Goal: Information Seeking & Learning: Get advice/opinions

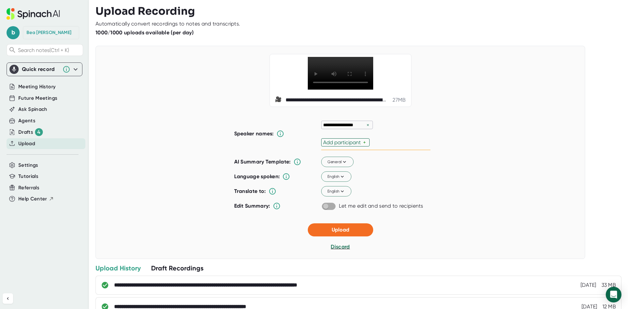
click at [327, 209] on input "checkbox" at bounding box center [325, 207] width 19 height 6
checkbox input "true"
click at [355, 251] on div "Upload Discard" at bounding box center [340, 237] width 65 height 27
click at [355, 237] on button "Upload" at bounding box center [340, 230] width 65 height 13
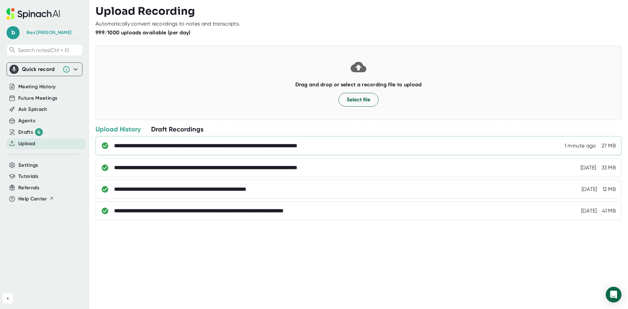
click at [436, 144] on div "**********" at bounding box center [365, 146] width 502 height 7
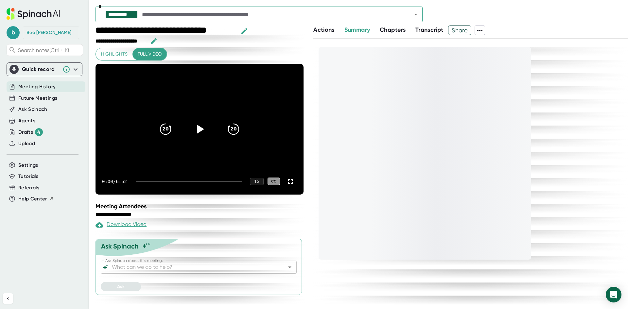
click at [173, 271] on input "Ask Spinach about this meeting:" at bounding box center [193, 267] width 165 height 9
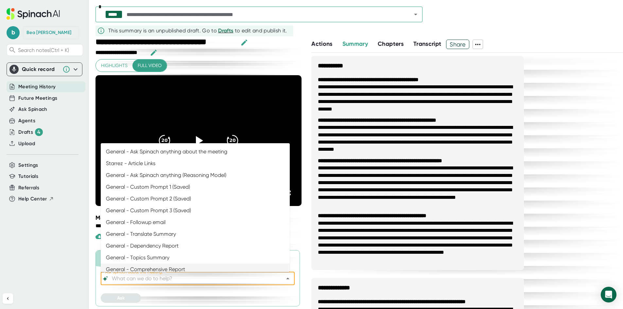
scroll to position [3, 0]
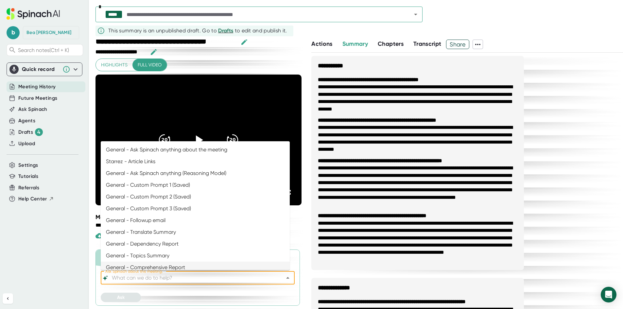
click at [159, 281] on input "Ask Spinach about this meeting:" at bounding box center [192, 278] width 163 height 9
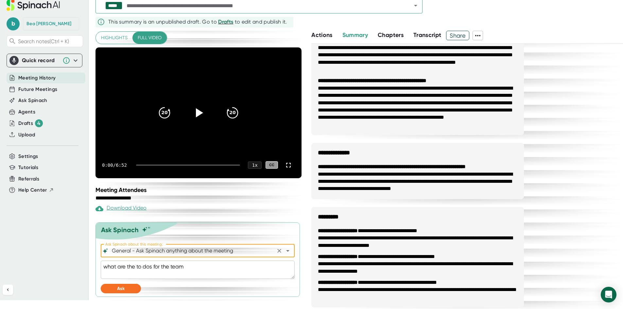
scroll to position [14, 0]
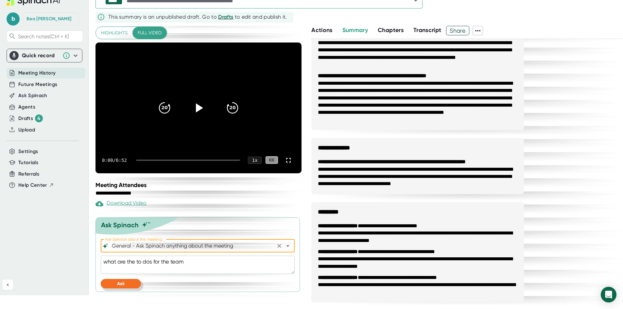
type input "General - Ask Spinach anything about the meeting"
click at [114, 280] on button "Ask" at bounding box center [121, 283] width 40 height 9
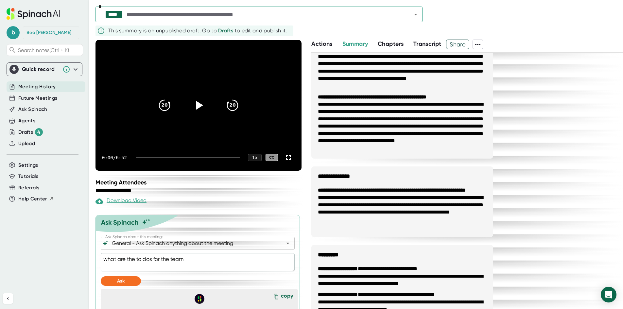
scroll to position [126, 0]
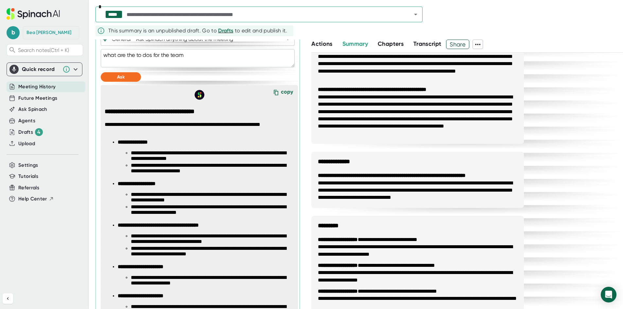
type textarea "x"
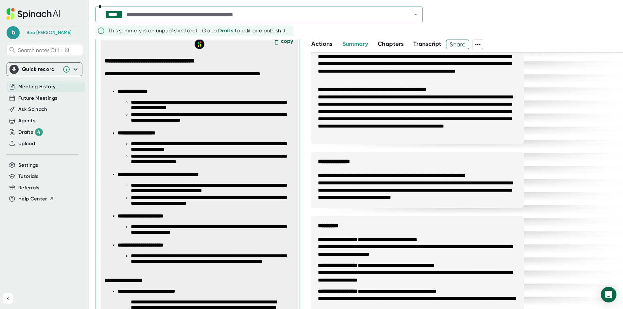
scroll to position [217, 0]
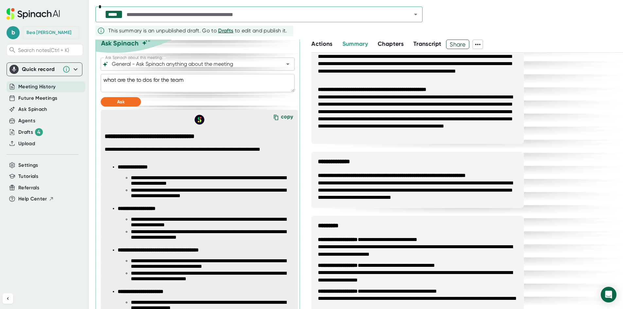
drag, startPoint x: 208, startPoint y: 83, endPoint x: 69, endPoint y: 78, distance: 139.5
click at [60, 78] on div "**********" at bounding box center [311, 154] width 623 height 309
type textarea "x"
click at [152, 63] on input "General - Ask Spinach anything about the meeting" at bounding box center [192, 64] width 163 height 9
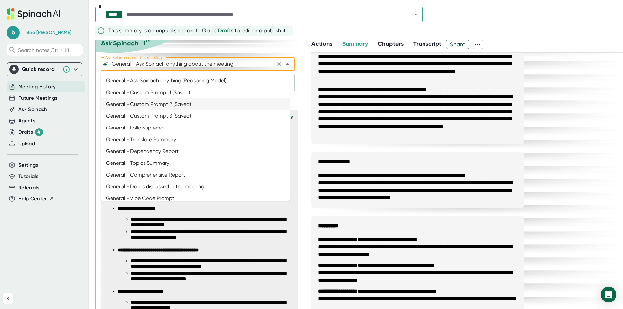
scroll to position [0, 0]
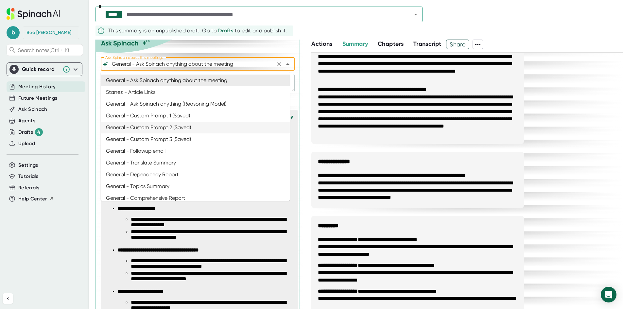
click at [162, 116] on li "General - Custom Prompt 1 (Saved)" at bounding box center [195, 116] width 189 height 12
type input "General - Custom Prompt 1 (Saved)"
type textarea "You are [PERSON_NAME] from StarRez. Craft a follow-up email that recaps [DATE] …"
type textarea "x"
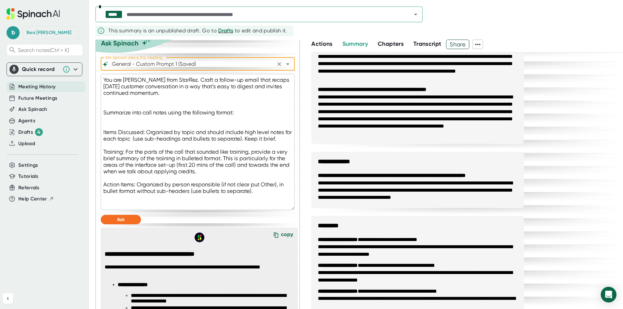
click at [185, 64] on input "General - Custom Prompt 1 (Saved)" at bounding box center [192, 64] width 163 height 9
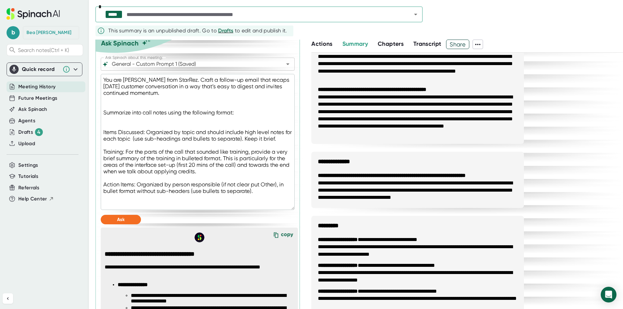
click at [201, 97] on textarea "You are [PERSON_NAME] from StarRez. Craft a follow-up email that recaps [DATE] …" at bounding box center [198, 142] width 194 height 136
click at [190, 65] on input "General - Custom Prompt 1 (Saved)" at bounding box center [192, 64] width 163 height 9
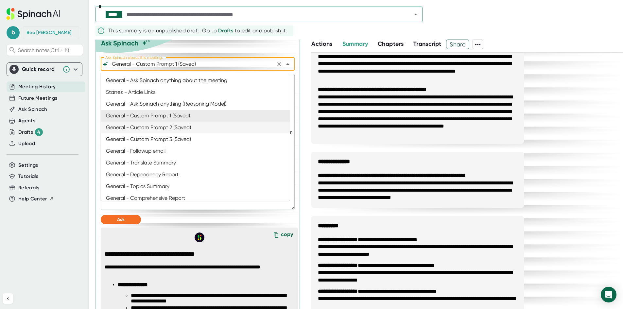
click at [177, 130] on li "General - Custom Prompt 2 (Saved)" at bounding box center [195, 128] width 189 height 12
type input "General - Custom Prompt 2 (Saved)"
type textarea "x"
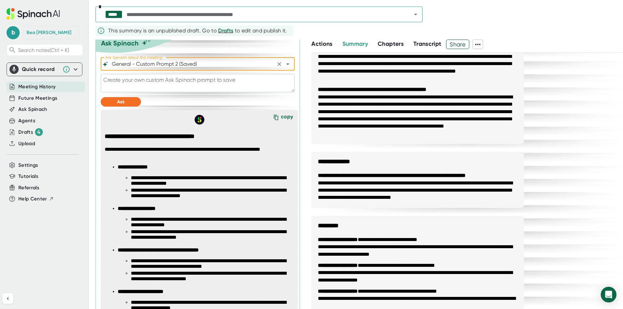
click at [201, 64] on input "General - Custom Prompt 2 (Saved)" at bounding box center [192, 64] width 163 height 9
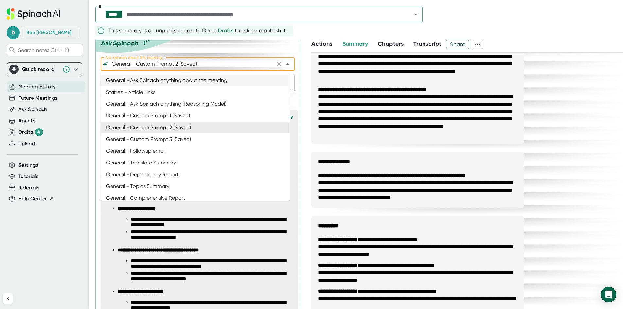
click at [183, 80] on li "General - Ask Spinach anything about the meeting" at bounding box center [195, 81] width 189 height 12
type input "General - Ask Spinach anything about the meeting"
type textarea "x"
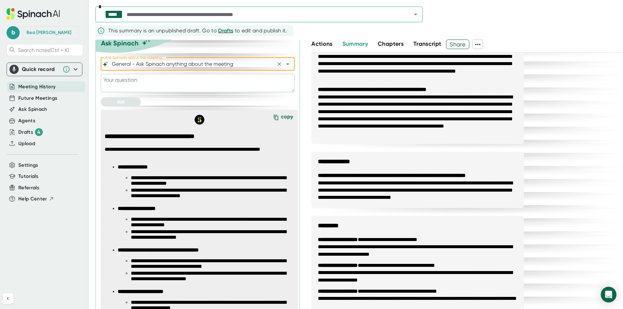
click at [181, 83] on textarea at bounding box center [198, 83] width 194 height 18
type textarea "T"
type textarea "x"
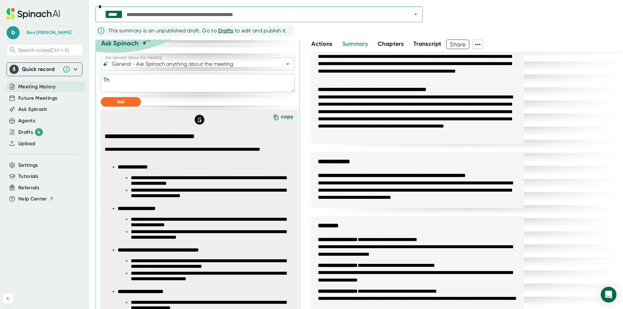
type textarea "Thi"
type textarea "x"
type textarea "This"
type textarea "x"
type textarea "This"
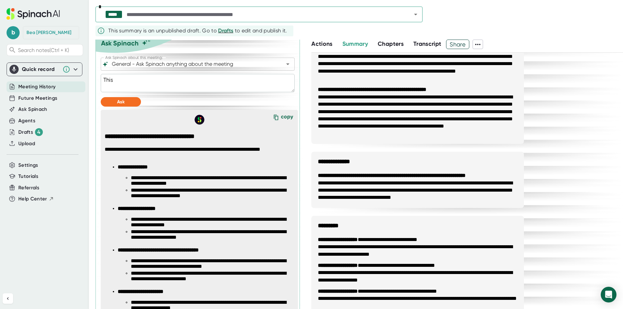
type textarea "x"
type textarea "This w"
type textarea "x"
type textarea "This wa"
type textarea "x"
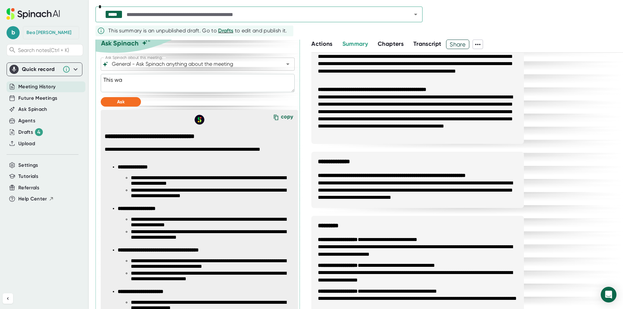
type textarea "This was"
type textarea "x"
type textarea "This was"
type textarea "x"
type textarea "This was a"
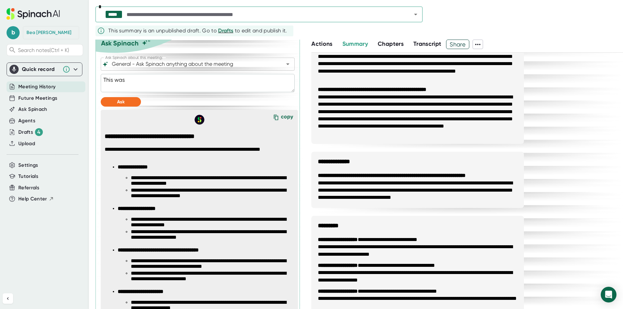
type textarea "x"
type textarea "This was a"
type textarea "x"
type textarea "This was a t"
type textarea "x"
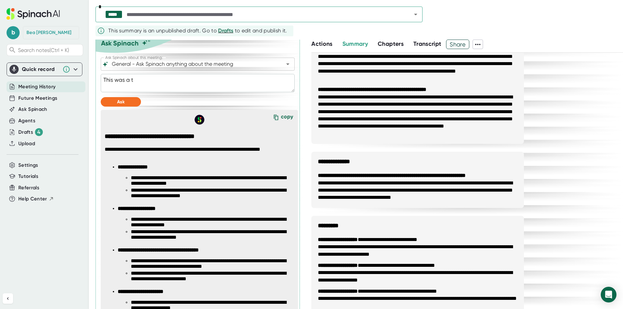
type textarea "This was a"
type textarea "x"
type textarea "This was a"
type textarea "x"
type textarea "This was an"
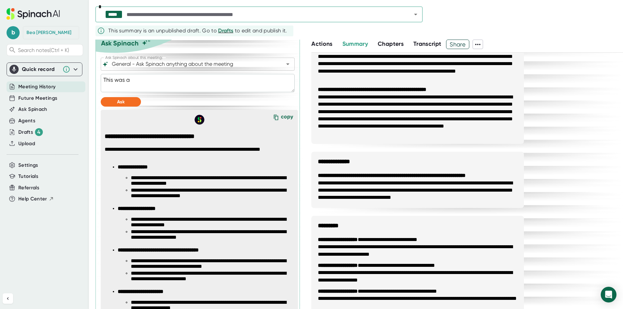
type textarea "x"
type textarea "This was an"
type textarea "x"
type textarea "This was an o"
type textarea "x"
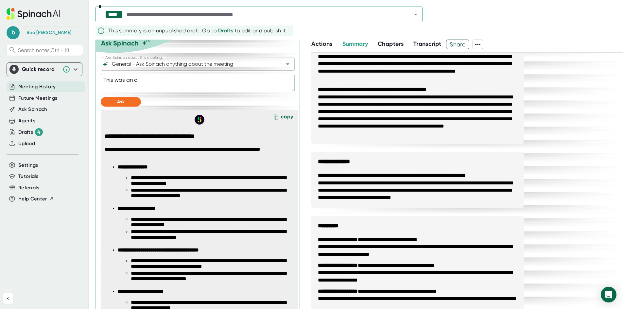
type textarea "This was an ov"
type textarea "x"
type textarea "This was an ove"
type textarea "x"
type textarea "This was an over"
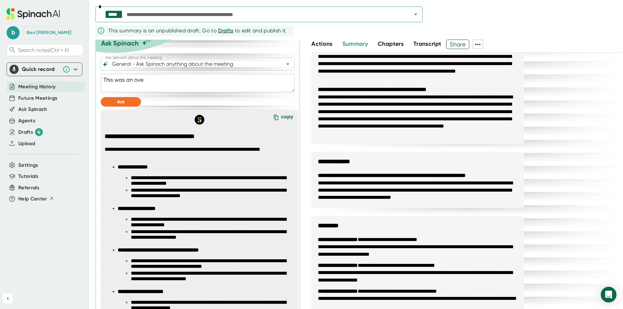
type textarea "x"
type textarea "This was an overi"
type textarea "x"
type textarea "This was an over"
type textarea "x"
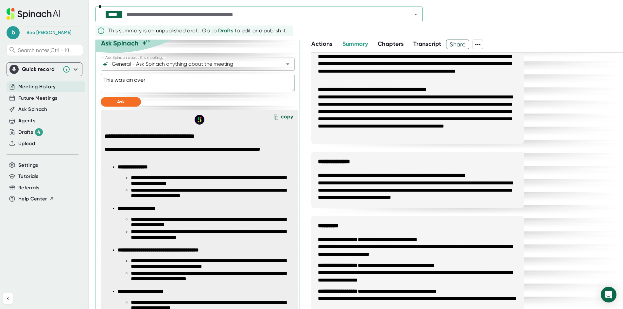
type textarea "This was an ove"
type textarea "x"
type textarea "This was an ov"
type textarea "x"
type textarea "This was an o"
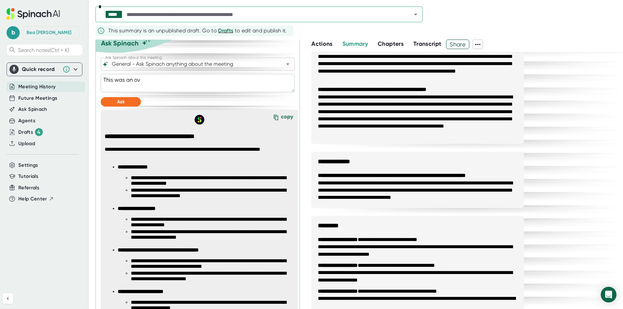
type textarea "x"
type textarea "This was an or"
type textarea "x"
type textarea "This was an ori"
type textarea "x"
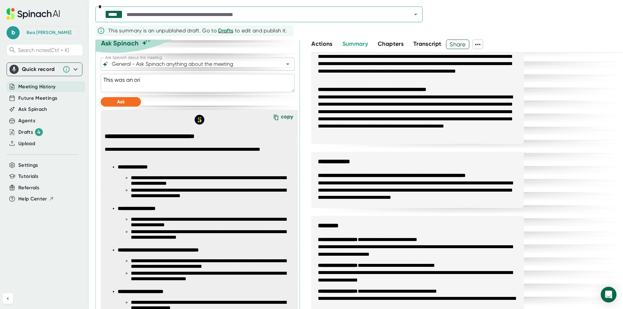
type textarea "This was an [PERSON_NAME]"
type textarea "x"
type textarea "This was an orien"
type textarea "x"
type textarea "This was an orient"
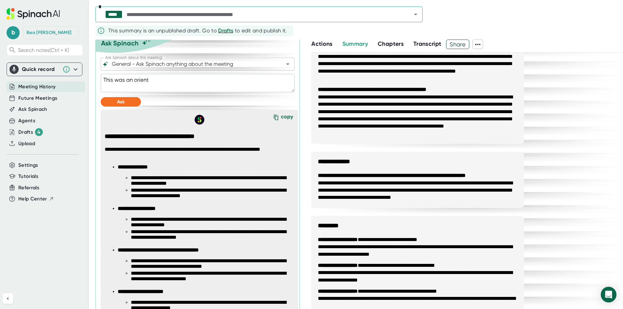
type textarea "x"
type textarea "This was an orienta"
type textarea "x"
type textarea "This was an orientat"
type textarea "x"
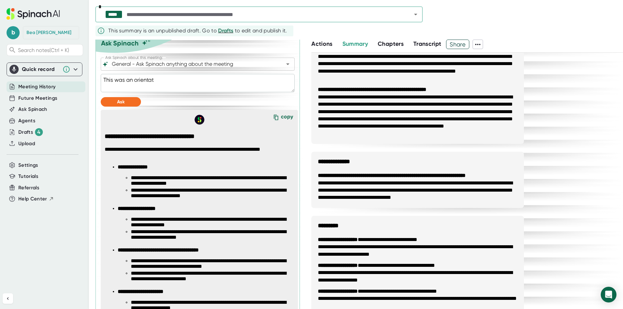
type textarea "This was an orientati"
type textarea "x"
type textarea "This was an orientatio"
type textarea "x"
type textarea "This was an orientation"
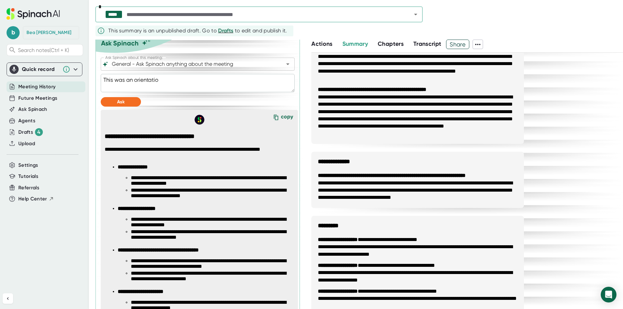
type textarea "x"
type textarea "This was an orientation"
type textarea "x"
type textarea "This was an orientation"
type textarea "x"
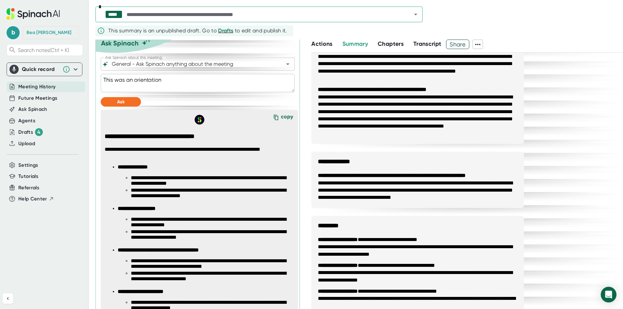
type textarea "This was an orientation/"
type textarea "x"
type textarea "This was an orientation/o"
type textarea "x"
type textarea "This was an orientation/ov"
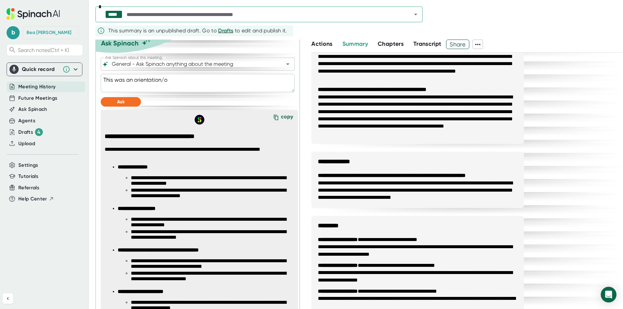
type textarea "x"
type textarea "This was an orientation/ove"
type textarea "x"
type textarea "This was an orientation/over"
type textarea "x"
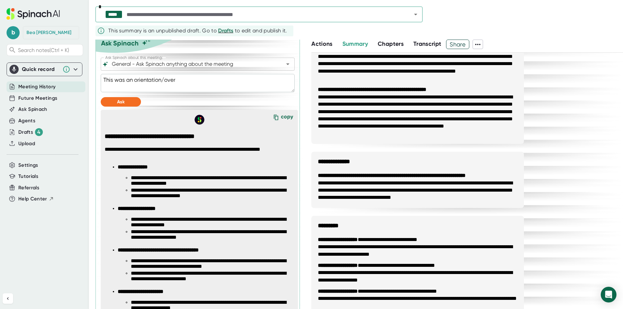
type textarea "This was an orientation/overv"
type textarea "x"
type textarea "This was an orientation/overvi"
type textarea "x"
type textarea "This was an orientation/overvie"
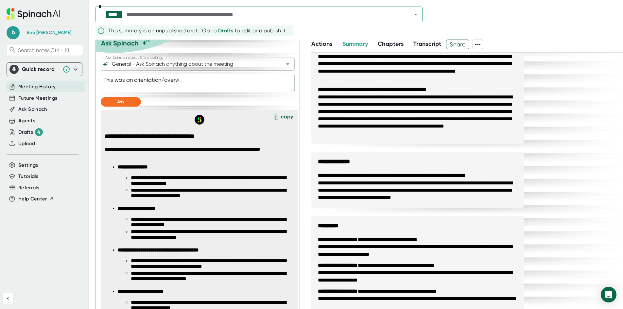
type textarea "x"
type textarea "This was an orientation/overview"
type textarea "x"
type textarea "This was an orientation/overview"
type textarea "x"
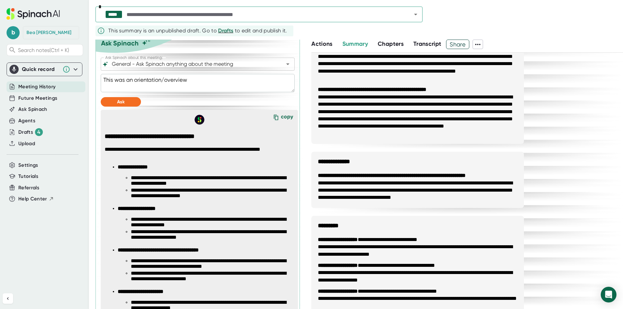
type textarea "This was an orientation/overview o"
type textarea "x"
type textarea "This was an orientation/overview of"
type textarea "x"
type textarea "This was an orientation/overview of"
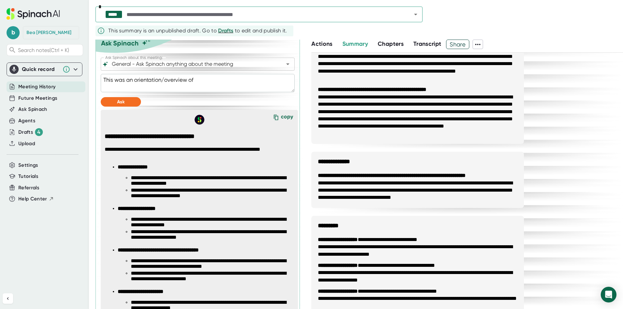
type textarea "x"
type textarea "This was an orientation/overview of t"
type textarea "x"
type textarea "This was an orientation/overview of th"
type textarea "x"
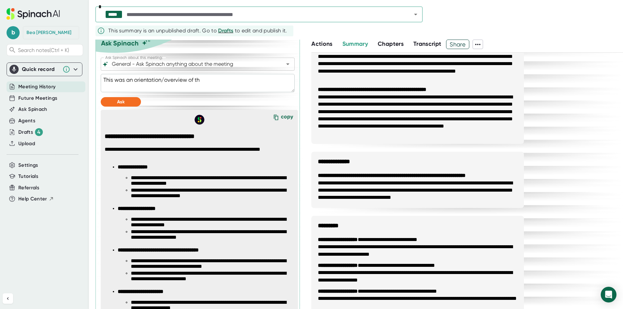
type textarea "This was an orientation/overview of the"
type textarea "x"
type textarea "This was an orientation/overview of the"
type textarea "x"
type textarea "This was an orientation/overview of the w"
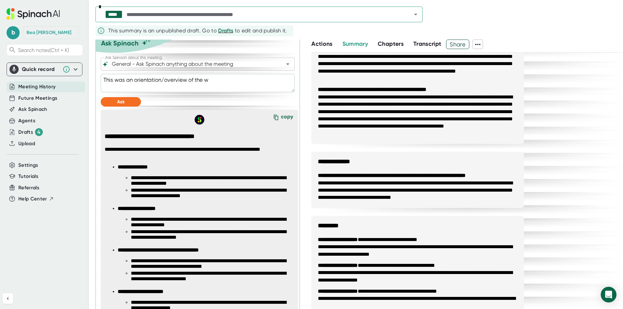
type textarea "x"
type textarea "This was an orientation/overview of the wo"
type textarea "x"
type textarea "This was an orientation/overview of the wor"
type textarea "x"
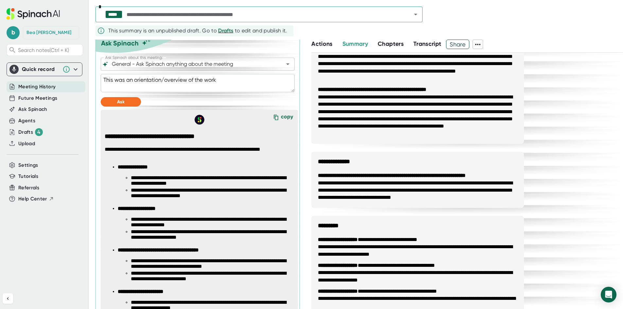
type textarea "This was an orientation/overview of the work"
type textarea "x"
type textarea "This was an orientation/overview of the work t"
type textarea "x"
type textarea "This was an orientation/overview of the work th"
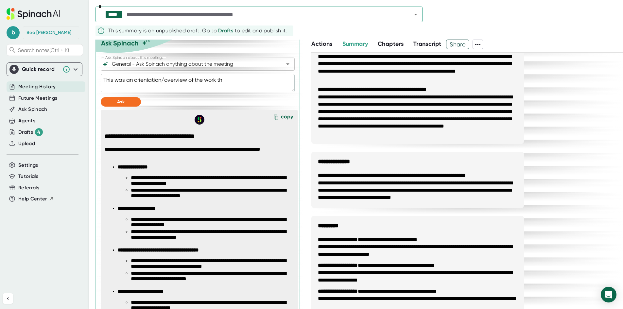
type textarea "x"
type textarea "This was an orientation/overview of the work tha"
type textarea "x"
type textarea "This was an orientation/overview of the work that"
type textarea "x"
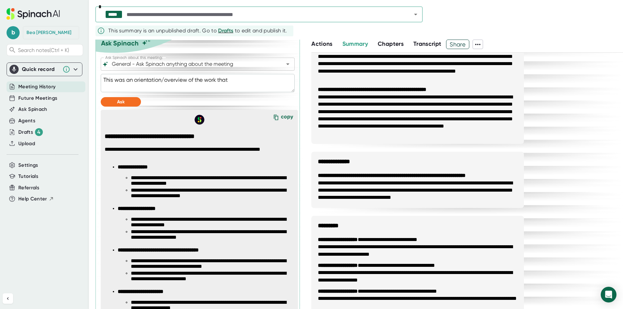
type textarea "This was an orientation/overview of the work that"
type textarea "x"
type textarea "This was an orientation/overview of the work that w"
type textarea "x"
type textarea "This was an orientation/overview of the work that wa"
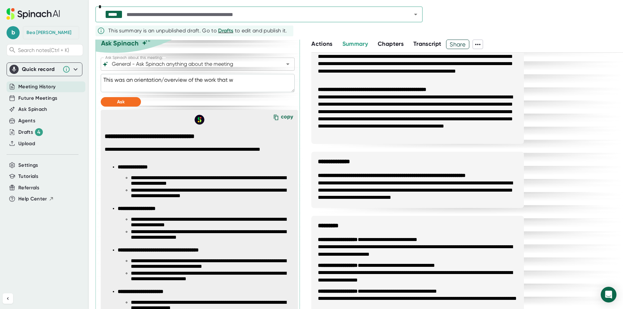
type textarea "x"
type textarea "This was an orientation/overview of the work that was"
type textarea "x"
type textarea "This was an orientation/overview of the work that was"
type textarea "x"
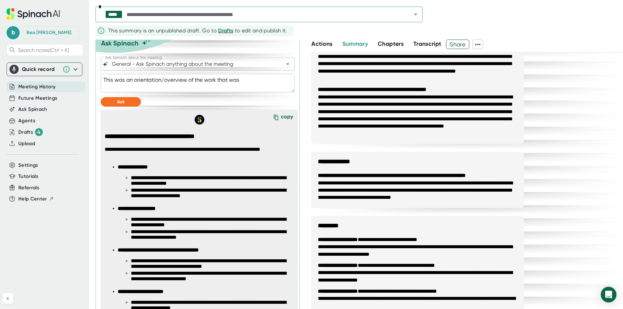
type textarea "This was an orientation/overview of the work that was d"
type textarea "x"
type textarea "This was an orientation/overview of the work that was do"
type textarea "x"
type textarea "This was an orientation/overview of the work that was don"
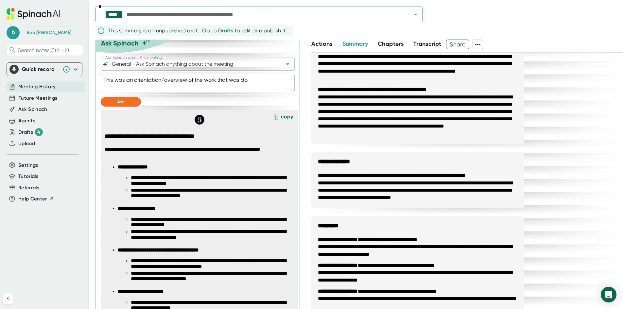
type textarea "x"
type textarea "This was an orientation/overview of the work that was done"
type textarea "x"
type textarea "This was an orientation/overview of the work that was done."
type textarea "x"
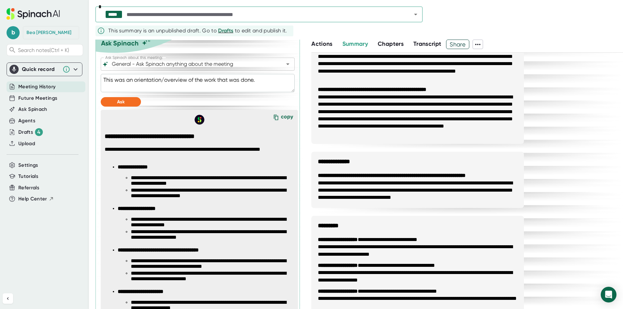
type textarea "This was an orientation/overview of the work that was done."
type textarea "x"
type textarea "This was an orientation/overview of the work that was done. P"
type textarea "x"
type textarea "This was an orientation/overview of the work that was done. Pr"
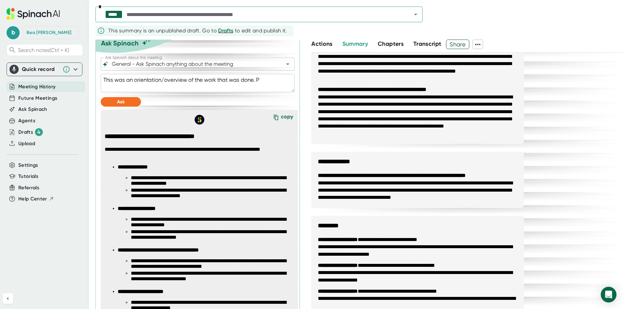
type textarea "x"
type textarea "This was an orientation/overview of the work that was done. Pro"
type textarea "x"
type textarea "This was an orientation/overview of the work that was done. Prov"
type textarea "x"
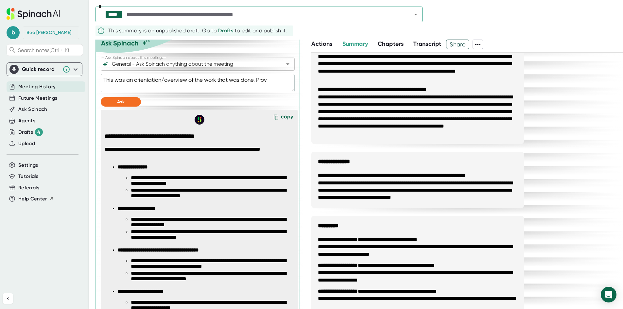
type textarea "This was an orientation/overview of the work that was done. Provi"
type textarea "x"
type textarea "This was an orientation/overview of the work that was done. Provid"
type textarea "x"
type textarea "This was an orientation/overview of the work that was done. Provide"
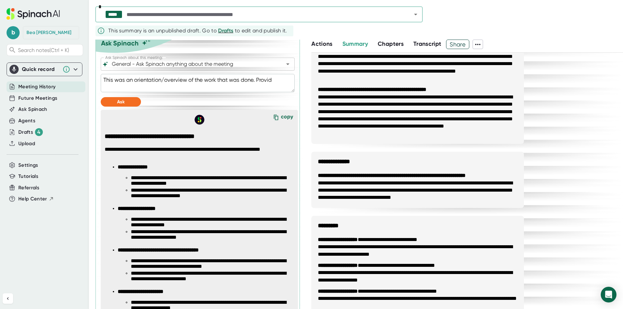
type textarea "x"
type textarea "This was an orientation/overview of the work that was done. Provide"
type textarea "x"
type textarea "This was an orientation/overview of the work that was done. Provide a"
type textarea "x"
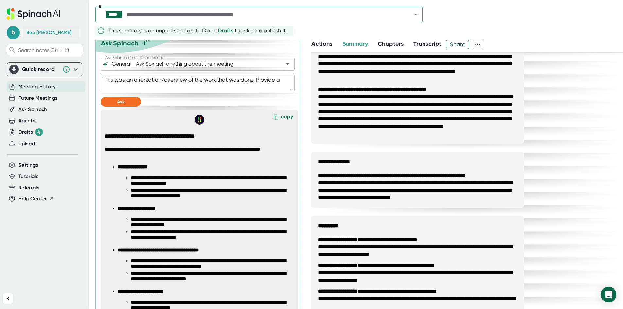
type textarea "This was an orientation/overview of the work that was done. Provide a"
type textarea "x"
type textarea "This was an orientation/overview of the work that was done. Provide a s"
type textarea "x"
type textarea "This was an orientation/overview of the work that was done. Provide a su"
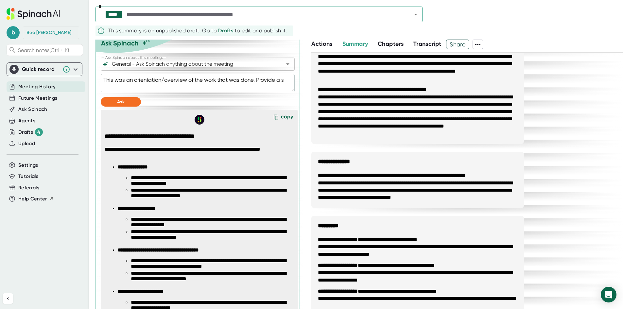
type textarea "x"
type textarea "This was an orientation/overview of the work that was done. Provide a sum"
type textarea "x"
type textarea "This was an orientation/overview of the work that was done. Provide a summ"
type textarea "x"
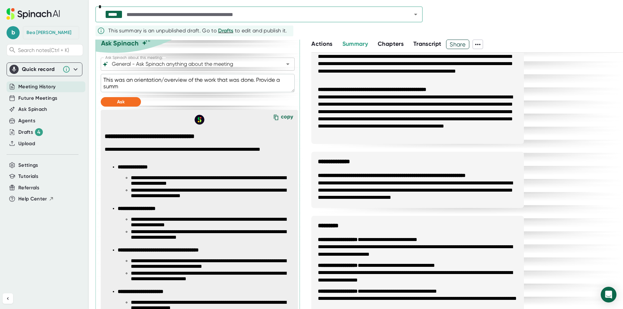
type textarea "This was an orientation/overview of the work that was done. Provide a summa"
type textarea "x"
type textarea "This was an orientation/overview of the work that was done. Provide a [PERSON_N…"
type textarea "x"
type textarea "This was an orientation/overview of the work that was done. Provide a summary"
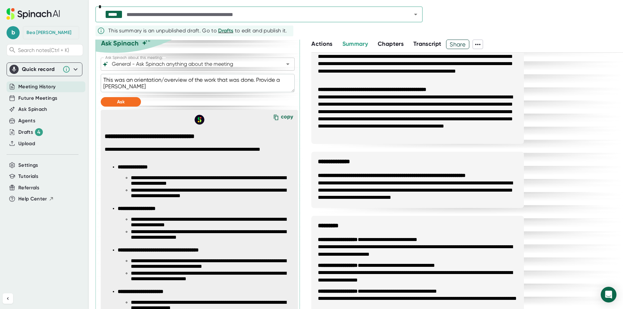
type textarea "x"
type textarea "This was an orientation/overview of the work that was done. Provide a summary"
type textarea "x"
type textarea "This was an orientation/overview of the work that was done. Provide a summary"
type textarea "x"
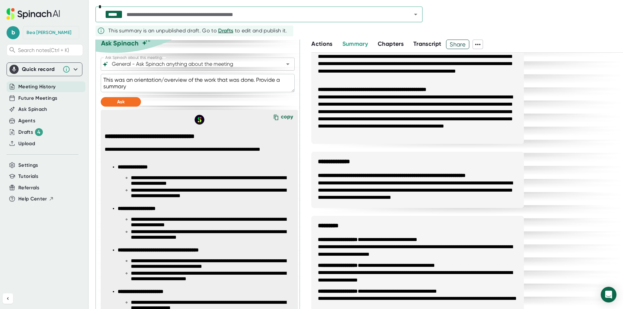
type textarea "This was an orientation/overview of the work that was done. Provide a [PERSON_N…"
type textarea "x"
type textarea "This was an orientation/overview of the work that was done. Provide a summa"
type textarea "x"
click at [123, 105] on button "Ask" at bounding box center [121, 101] width 40 height 9
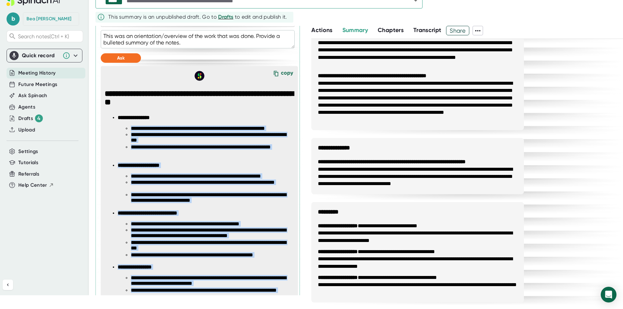
scroll to position [241, 0]
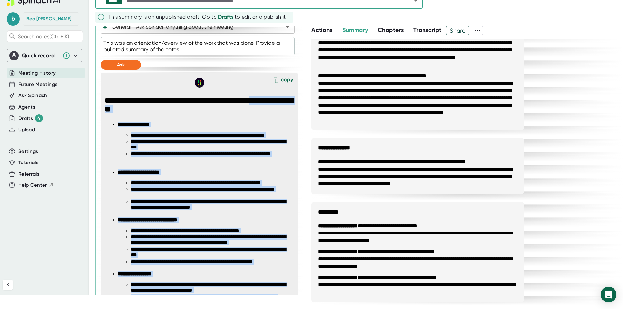
drag, startPoint x: 245, startPoint y: 235, endPoint x: 113, endPoint y: 121, distance: 174.1
click at [113, 121] on span "**********" at bounding box center [202, 294] width 194 height 396
click at [173, 158] on li "**********" at bounding box center [212, 157] width 163 height 12
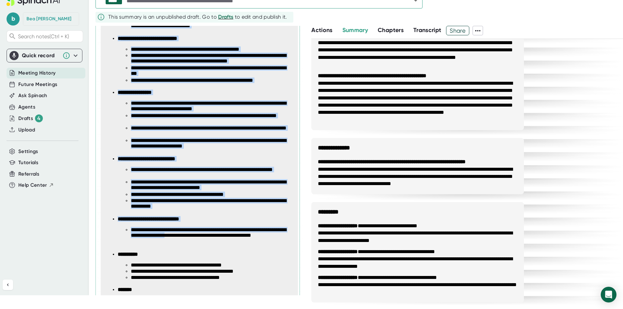
scroll to position [470, 0]
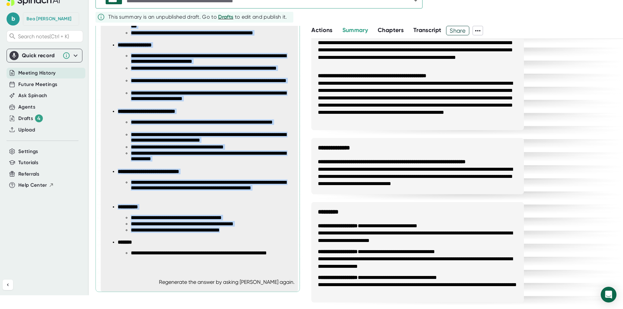
drag, startPoint x: 185, startPoint y: 111, endPoint x: 263, endPoint y: 230, distance: 142.2
click at [263, 230] on span "**********" at bounding box center [202, 65] width 194 height 396
copy span "**********"
